Goal: Information Seeking & Learning: Learn about a topic

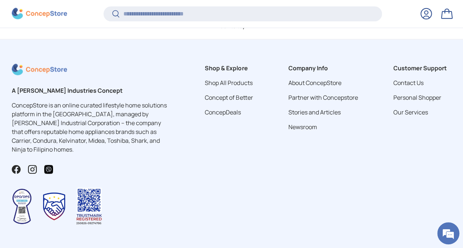
scroll to position [411, 0]
click at [148, 15] on input "Search" at bounding box center [242, 13] width 278 height 15
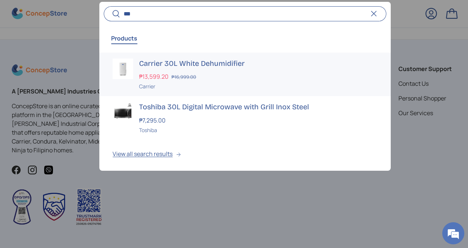
type input "***"
click at [179, 61] on h3 "Carrier 30L White Dehumidifier" at bounding box center [258, 64] width 238 height 10
click at [187, 71] on div "Carrier 30L White Dehumidifier ₱13,599.20 ₱16,999.00 Unit price / Unavailable C…" at bounding box center [258, 75] width 238 height 32
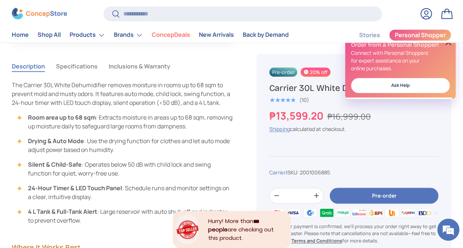
scroll to position [626, 0]
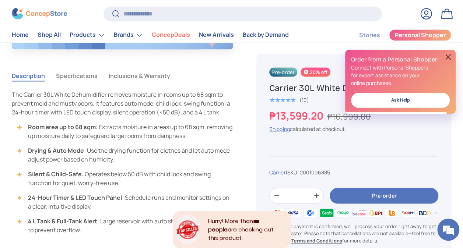
click at [93, 74] on button "Specifications" at bounding box center [77, 75] width 42 height 17
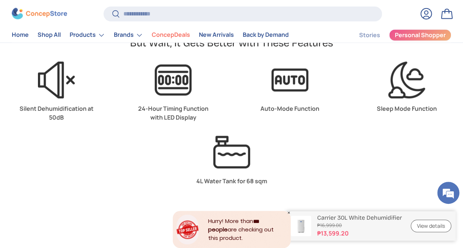
scroll to position [1913, 0]
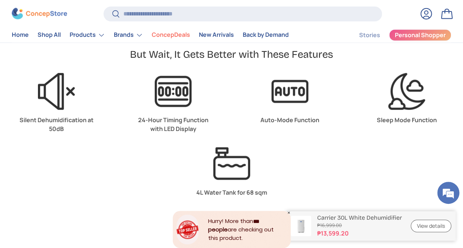
click at [293, 86] on img at bounding box center [289, 91] width 37 height 37
click at [293, 116] on p "Auto-Mode Function" at bounding box center [289, 120] width 83 height 9
click at [293, 116] on strong "Auto-Mode Function" at bounding box center [289, 120] width 59 height 8
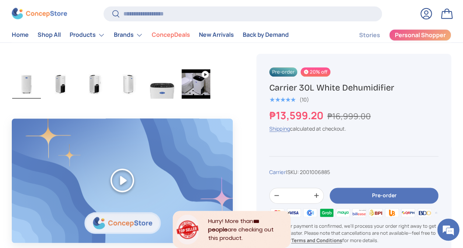
scroll to position [404, 0]
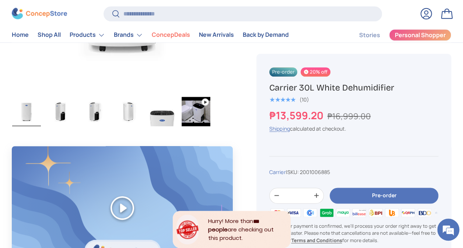
click at [325, 88] on h1 "Carrier 30L White Dehumidifier" at bounding box center [353, 87] width 169 height 11
copy h1 "White"
click at [324, 88] on h1 "Carrier 30L White Dehumidifier" at bounding box center [353, 87] width 169 height 11
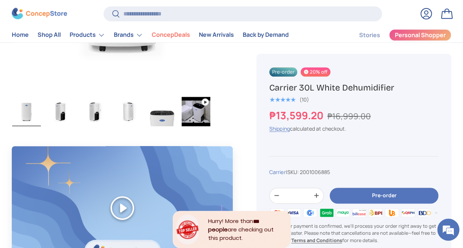
click at [324, 88] on h1 "Carrier 30L White Dehumidifier" at bounding box center [353, 87] width 169 height 11
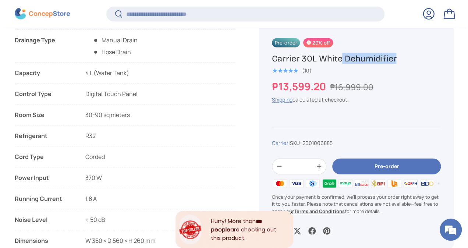
scroll to position [845, 0]
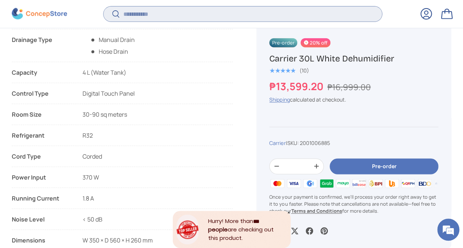
click at [220, 10] on input "Search" at bounding box center [242, 13] width 278 height 15
type input "*"
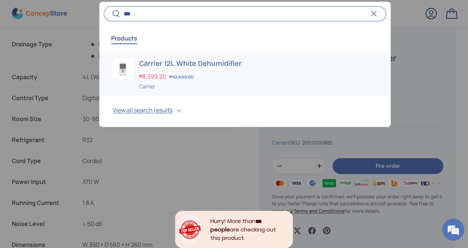
type input "***"
click at [202, 78] on div "₱8,399.20 ₱10,499.00" at bounding box center [258, 76] width 238 height 9
